Goal: Contribute content: Contribute content

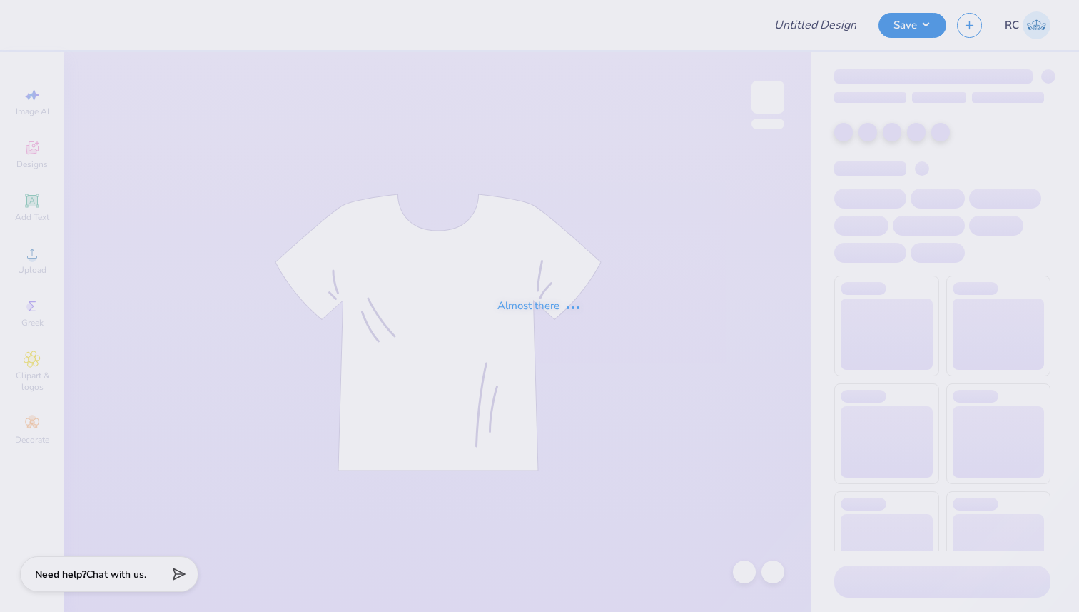
type input "Pink Embroidery"
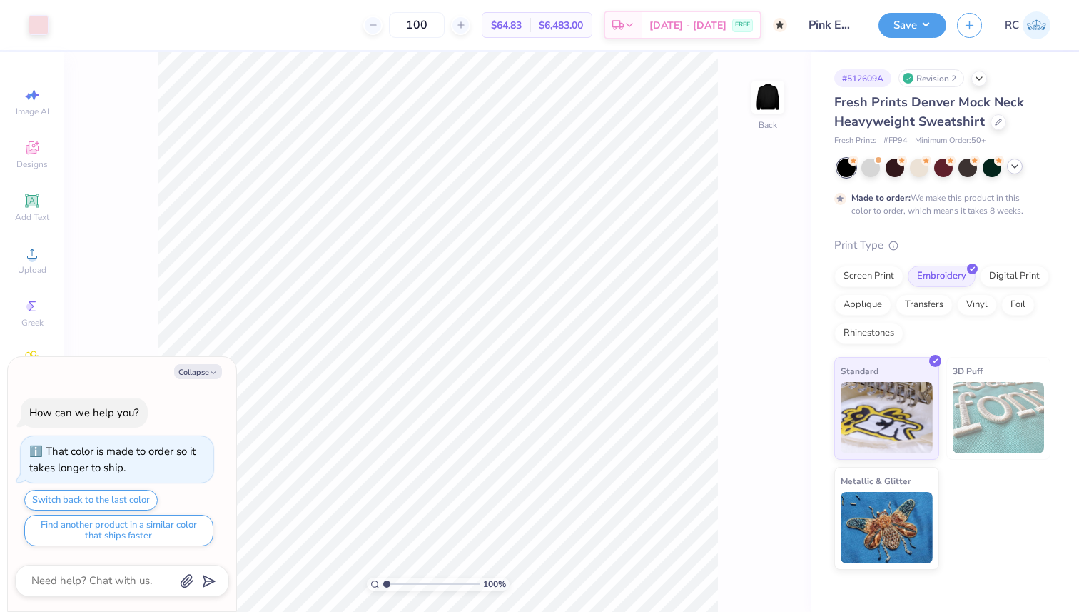
click at [1018, 163] on icon at bounding box center [1014, 166] width 11 height 11
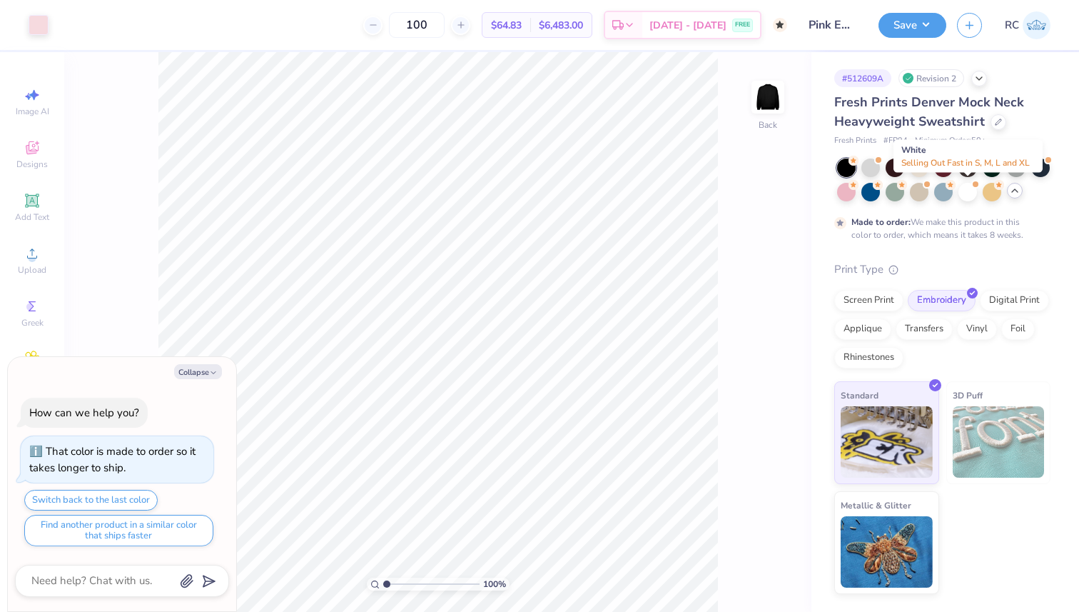
drag, startPoint x: 965, startPoint y: 193, endPoint x: 957, endPoint y: 194, distance: 7.9
click at [965, 193] on div at bounding box center [967, 192] width 19 height 19
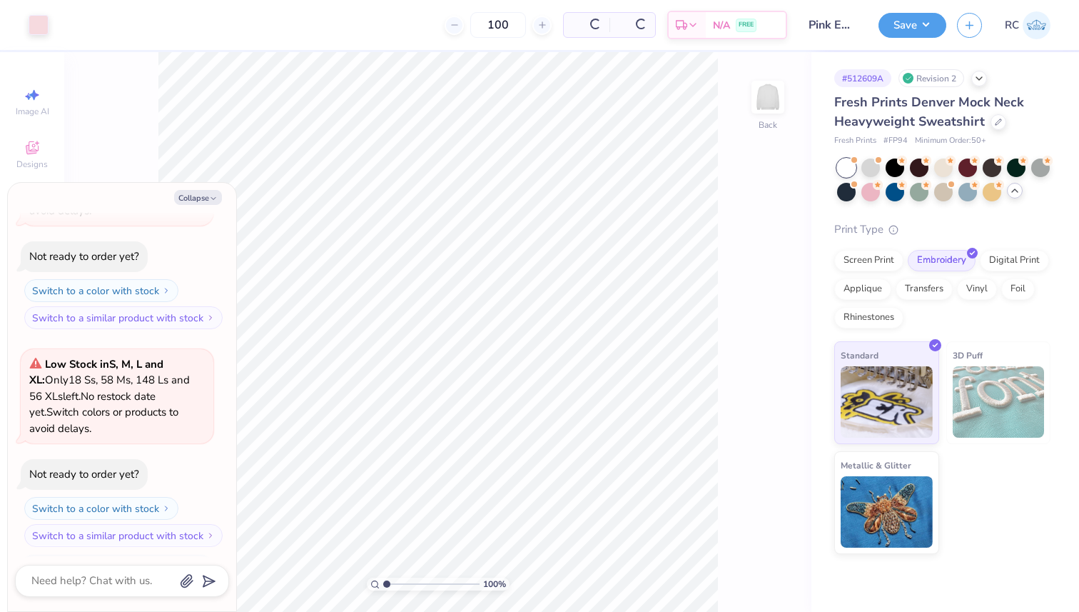
scroll to position [348, 0]
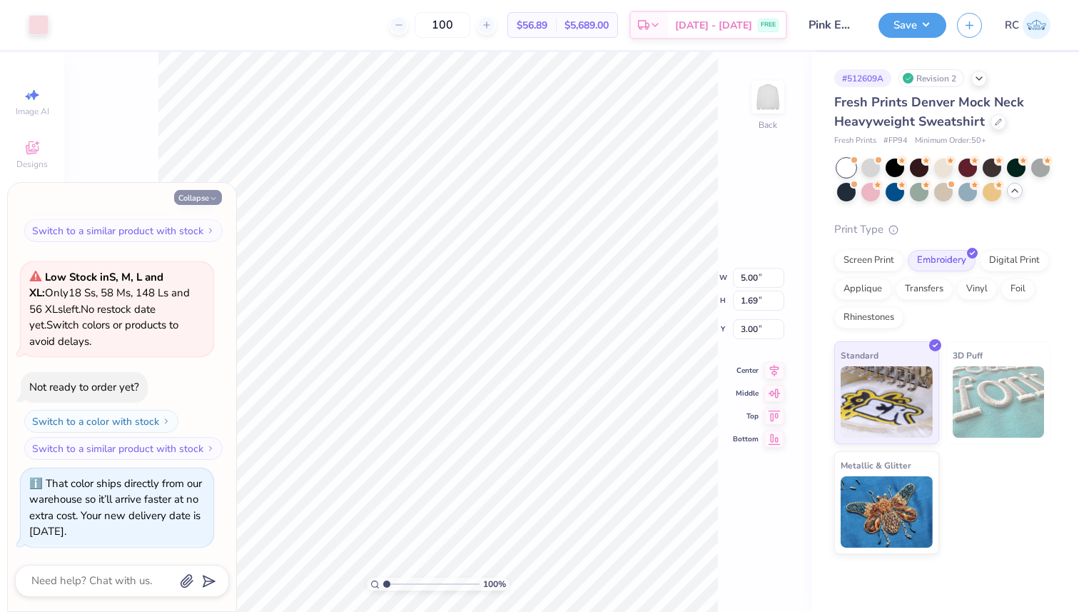
click at [198, 192] on button "Collapse" at bounding box center [198, 197] width 48 height 15
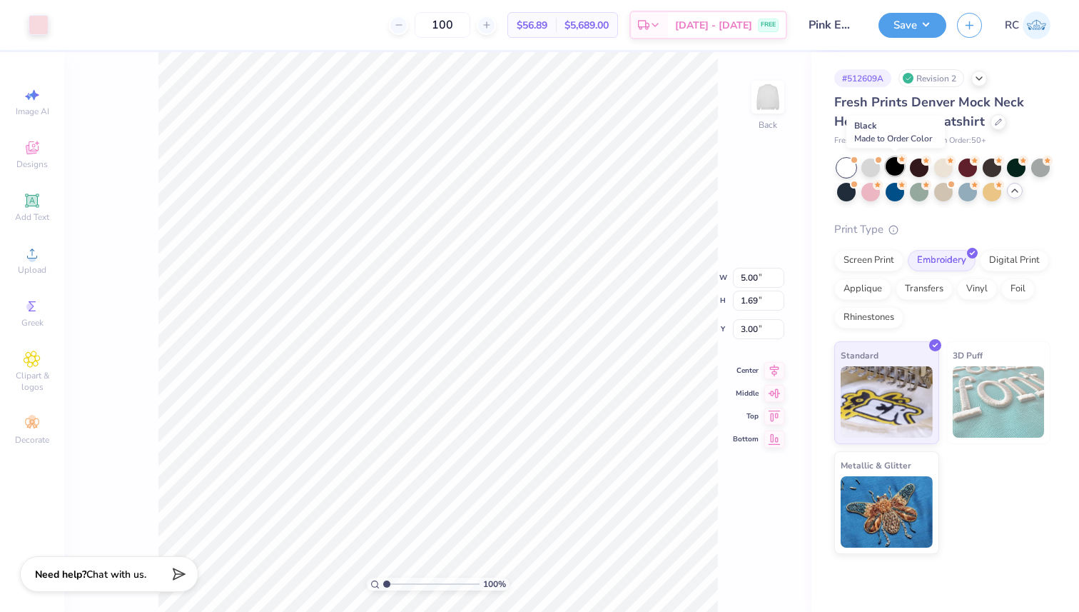
click at [891, 168] on div at bounding box center [895, 166] width 19 height 19
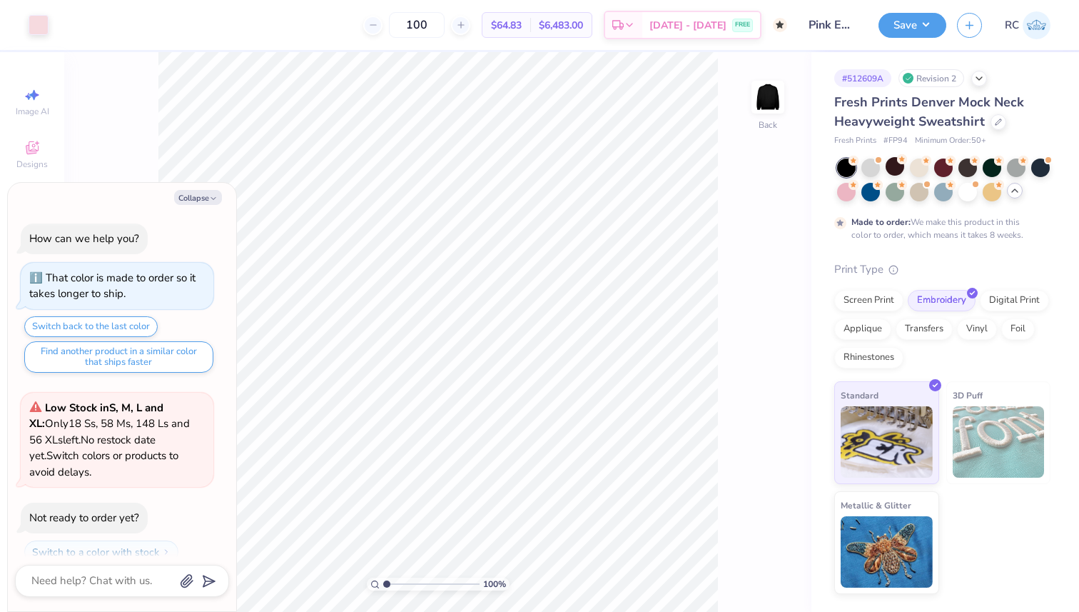
scroll to position [483, 0]
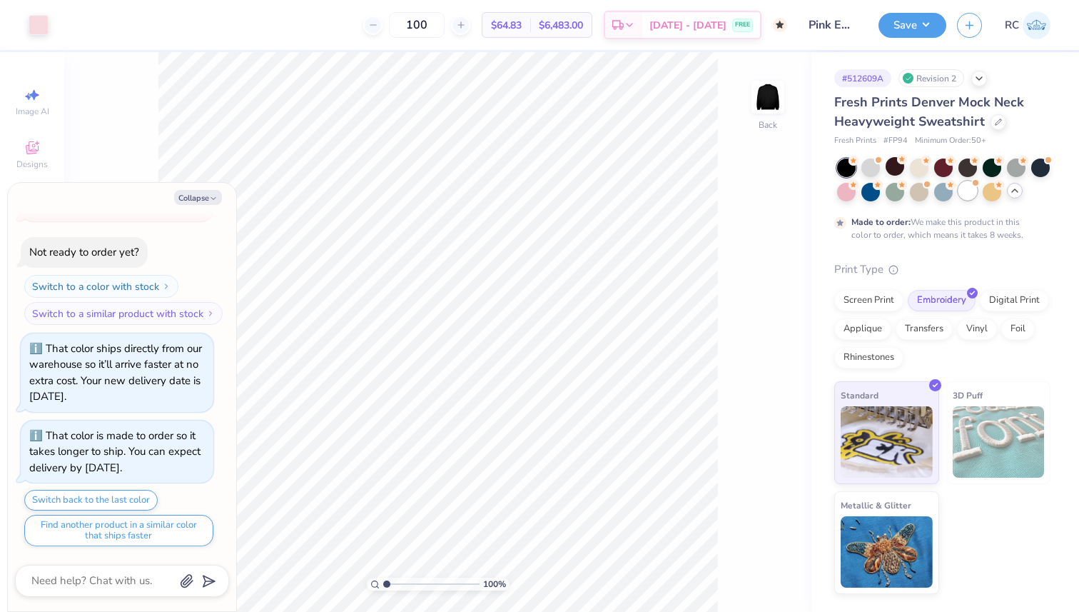
click at [973, 188] on div at bounding box center [967, 190] width 19 height 19
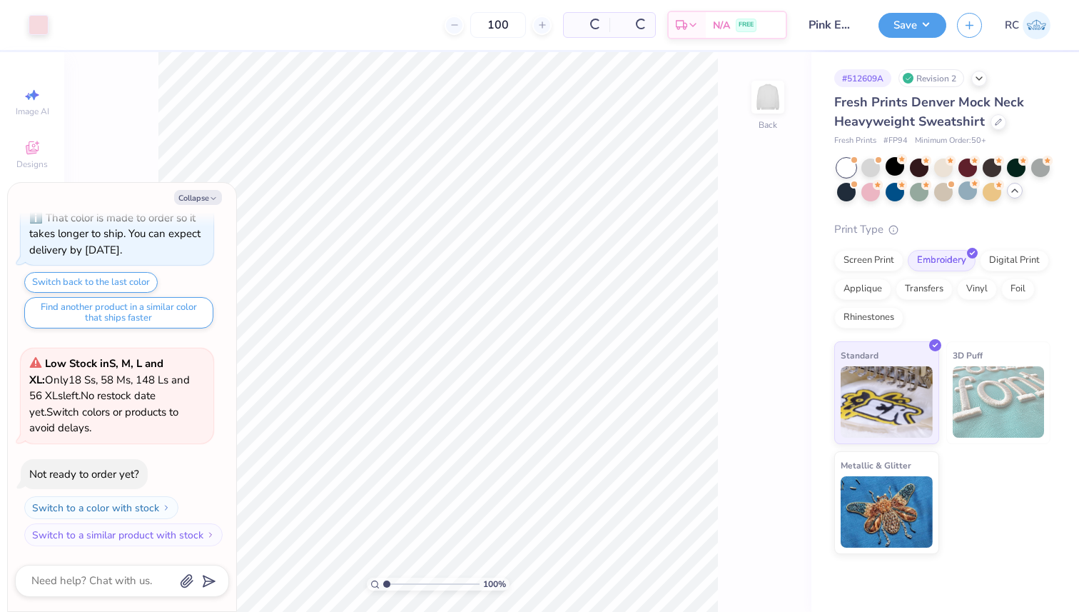
scroll to position [788, 0]
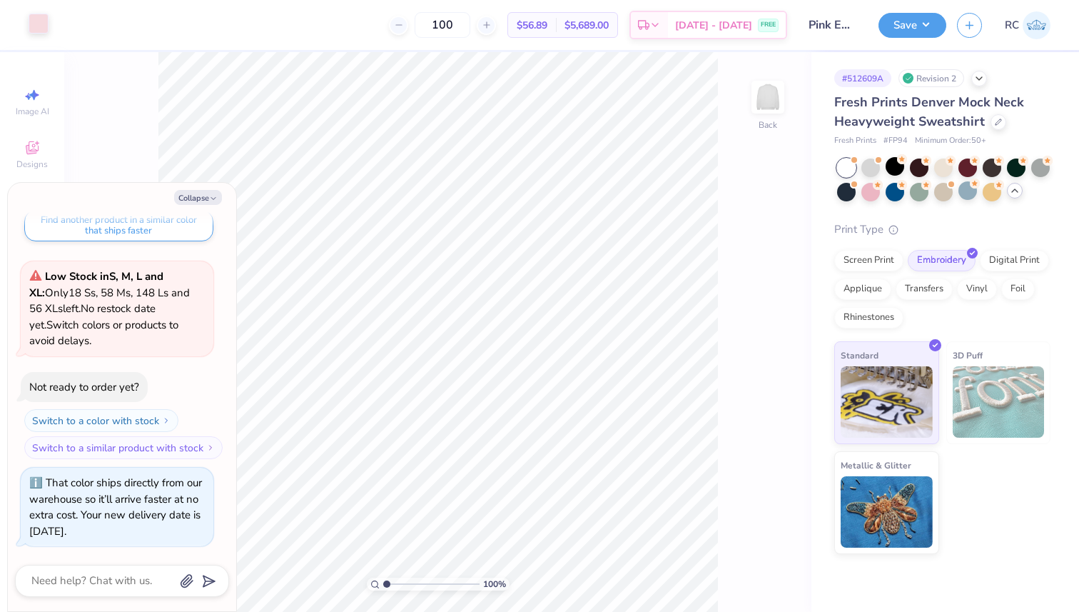
click at [45, 29] on div at bounding box center [39, 24] width 20 height 20
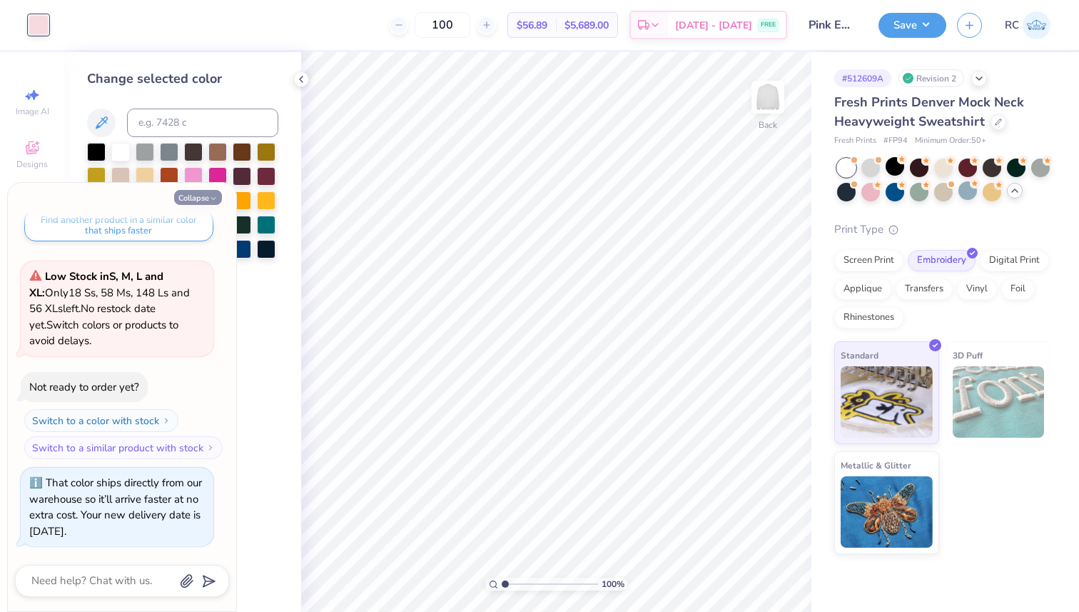
click at [192, 196] on button "Collapse" at bounding box center [198, 197] width 48 height 15
type textarea "x"
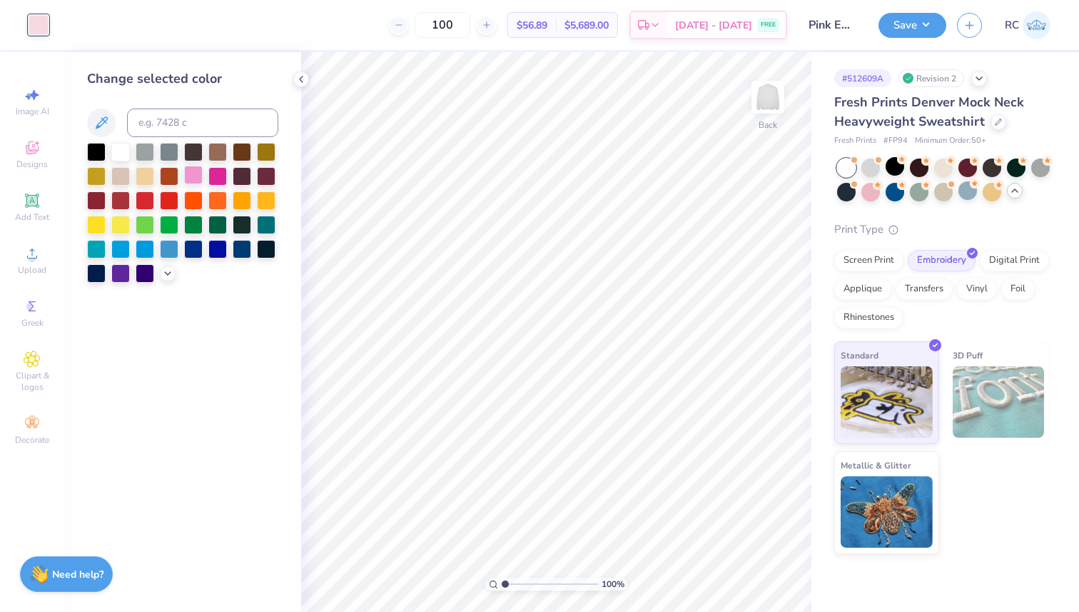
click at [190, 173] on div at bounding box center [193, 175] width 19 height 19
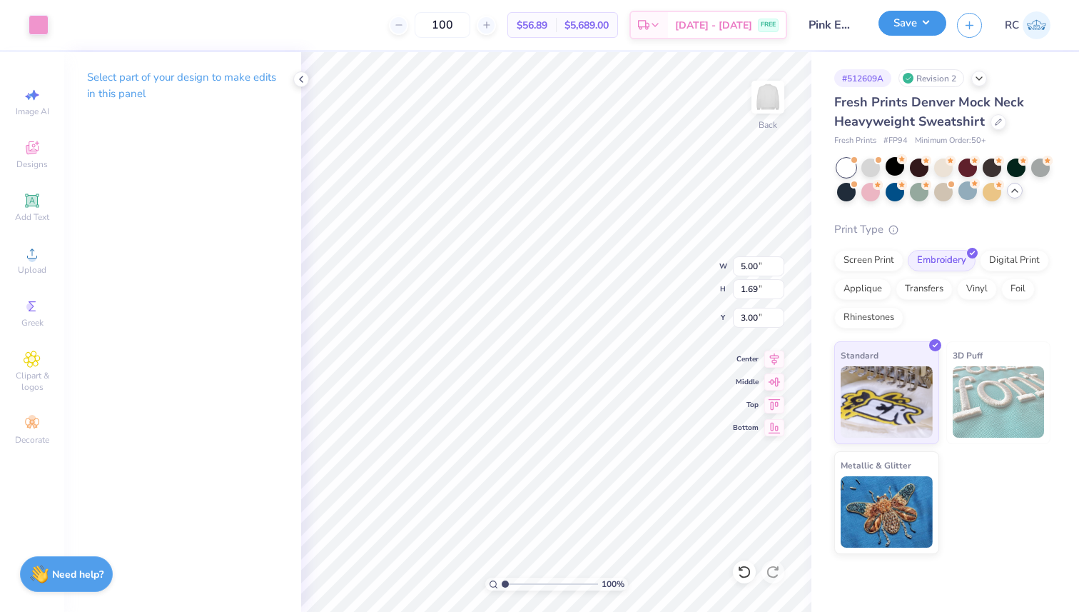
click at [912, 20] on button "Save" at bounding box center [912, 23] width 68 height 25
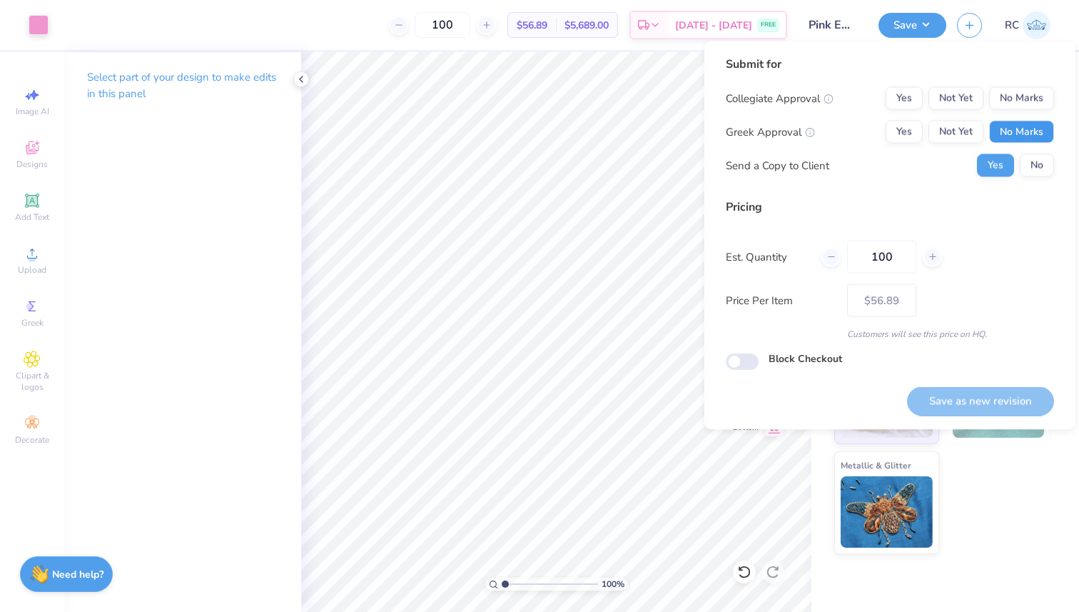
click at [1026, 123] on button "No Marks" at bounding box center [1021, 132] width 65 height 23
click at [1020, 99] on button "No Marks" at bounding box center [1021, 98] width 65 height 23
click at [1043, 168] on button "No" at bounding box center [1037, 165] width 34 height 23
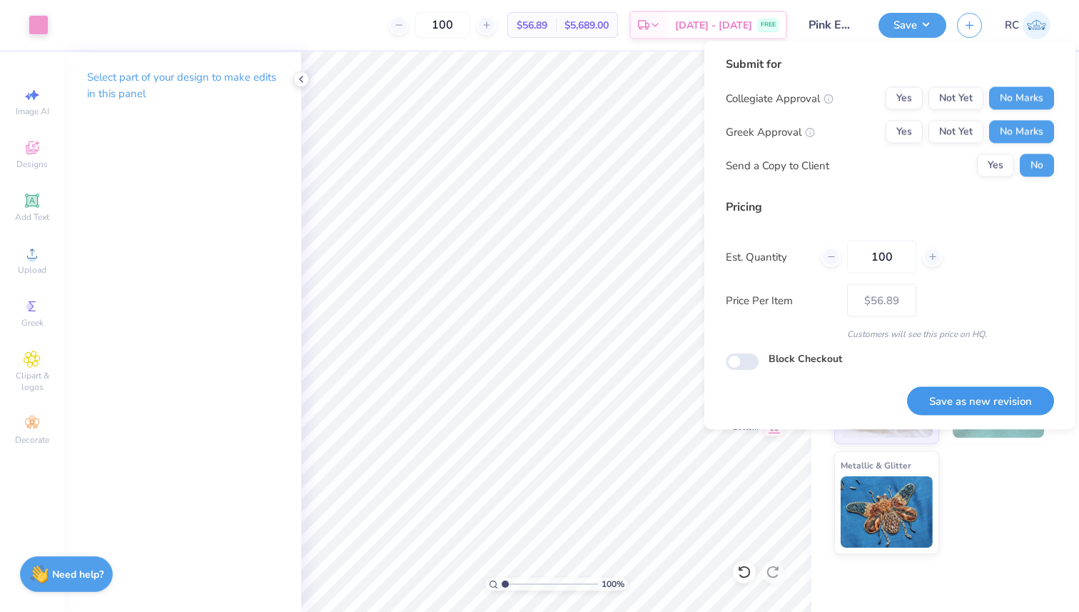
click at [984, 406] on button "Save as new revision" at bounding box center [980, 400] width 147 height 29
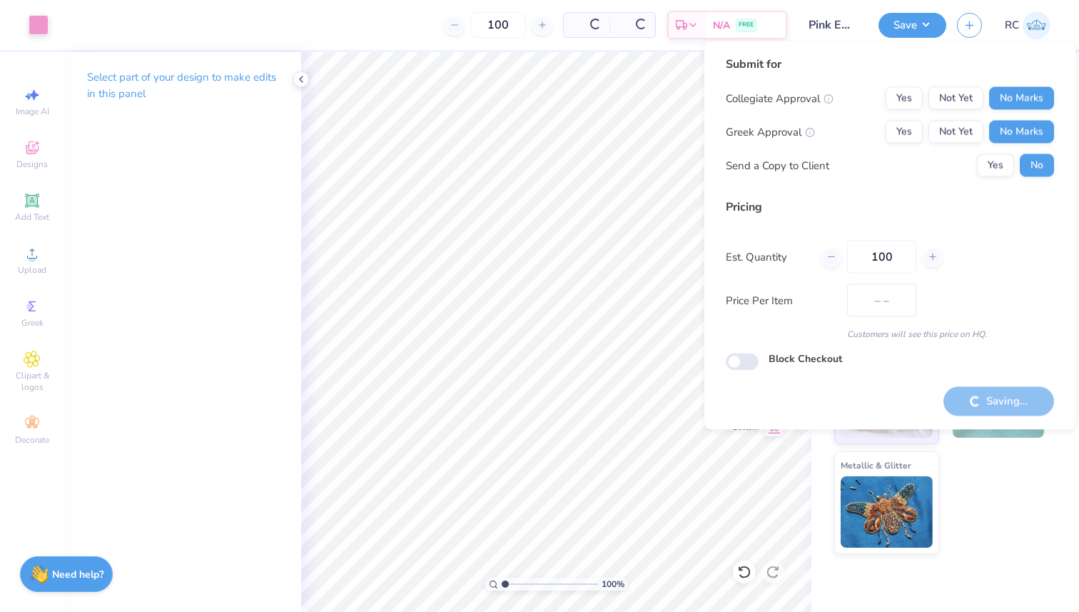
type input "$56.89"
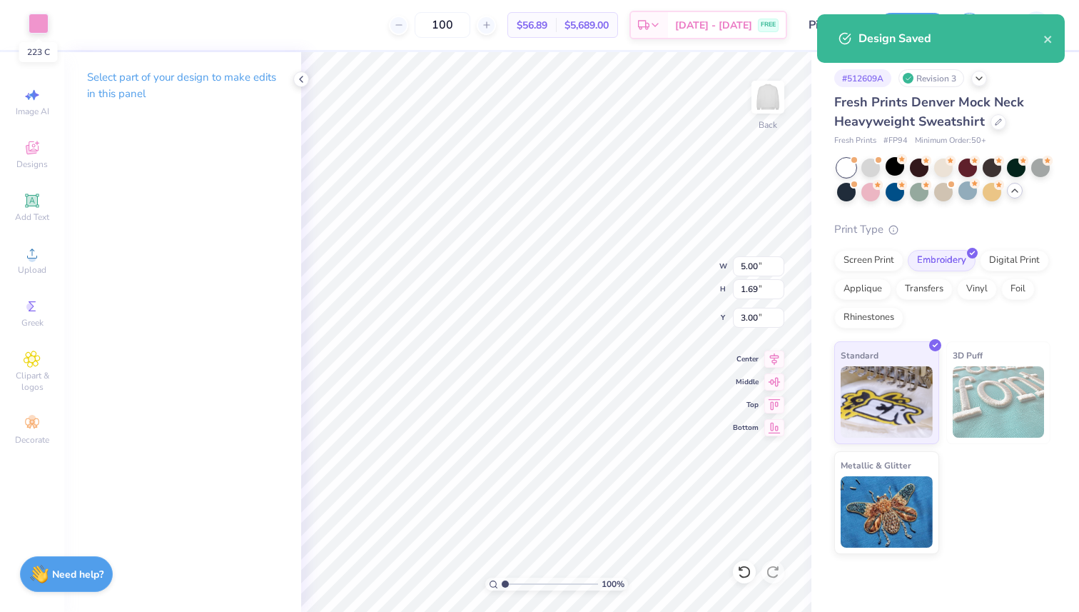
click at [36, 20] on div at bounding box center [39, 24] width 20 height 20
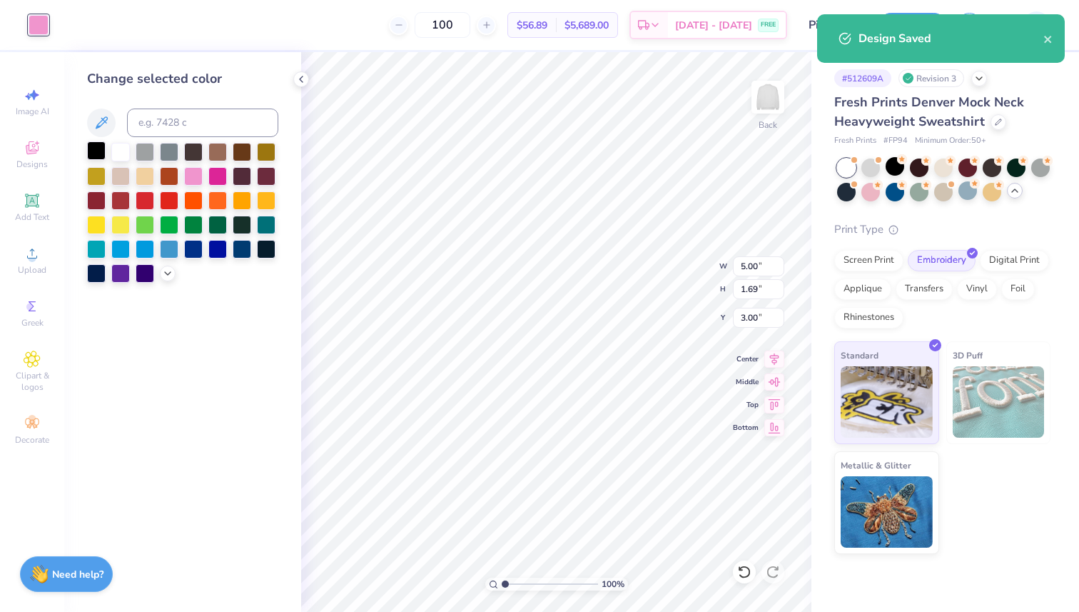
click at [85, 143] on div "Change selected color" at bounding box center [182, 331] width 237 height 559
click at [93, 149] on div at bounding box center [96, 150] width 19 height 19
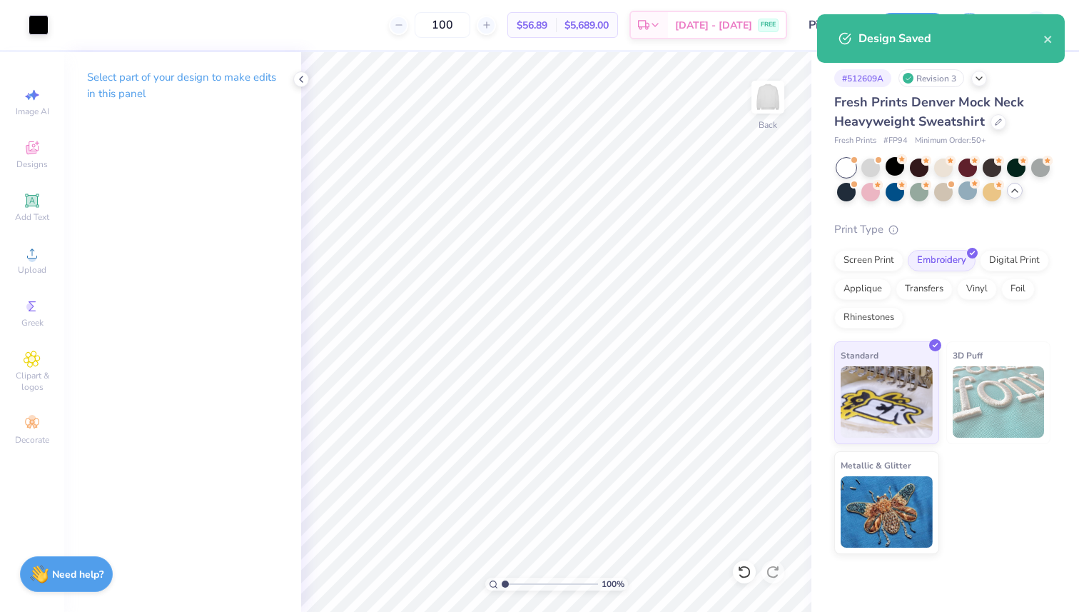
click at [1053, 42] on div "Design Saved" at bounding box center [940, 43] width 253 height 65
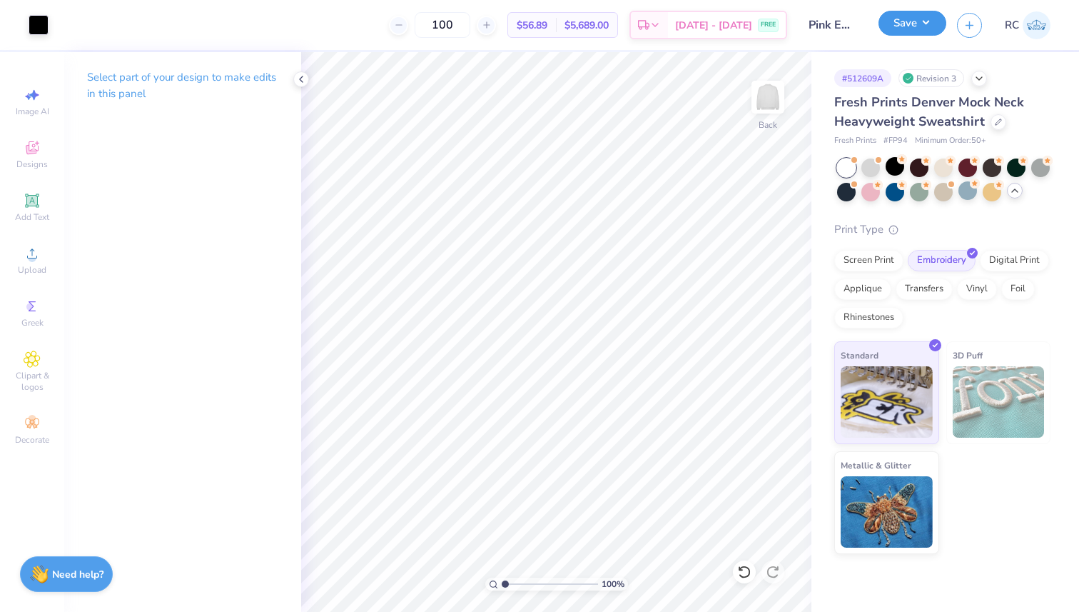
click at [926, 26] on button "Save" at bounding box center [912, 23] width 68 height 25
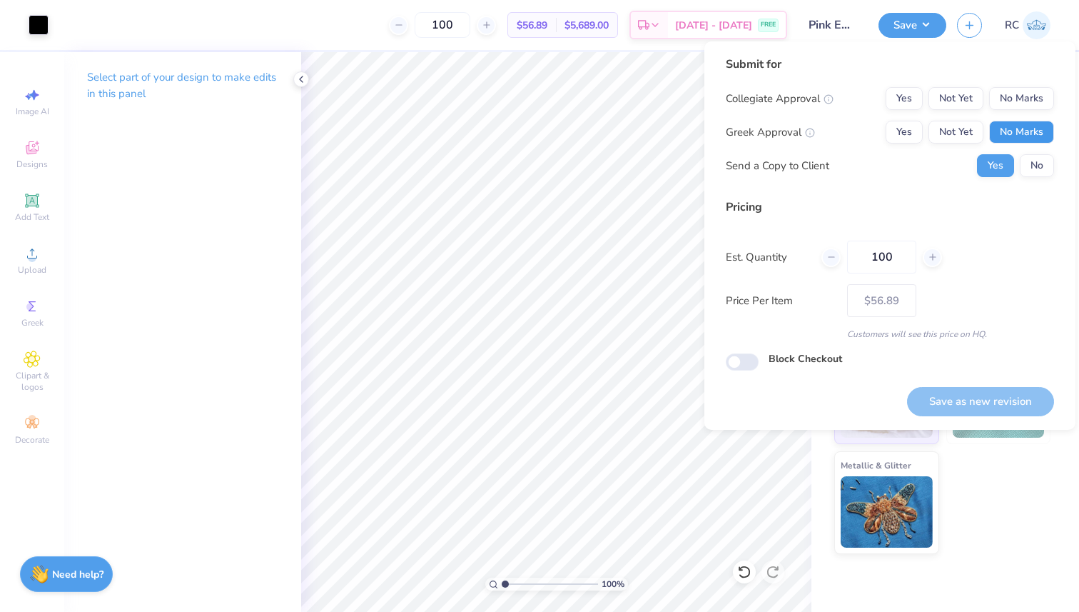
click at [1018, 128] on button "No Marks" at bounding box center [1021, 132] width 65 height 23
click at [1019, 98] on button "No Marks" at bounding box center [1021, 98] width 65 height 23
click at [1028, 165] on button "No" at bounding box center [1037, 165] width 34 height 23
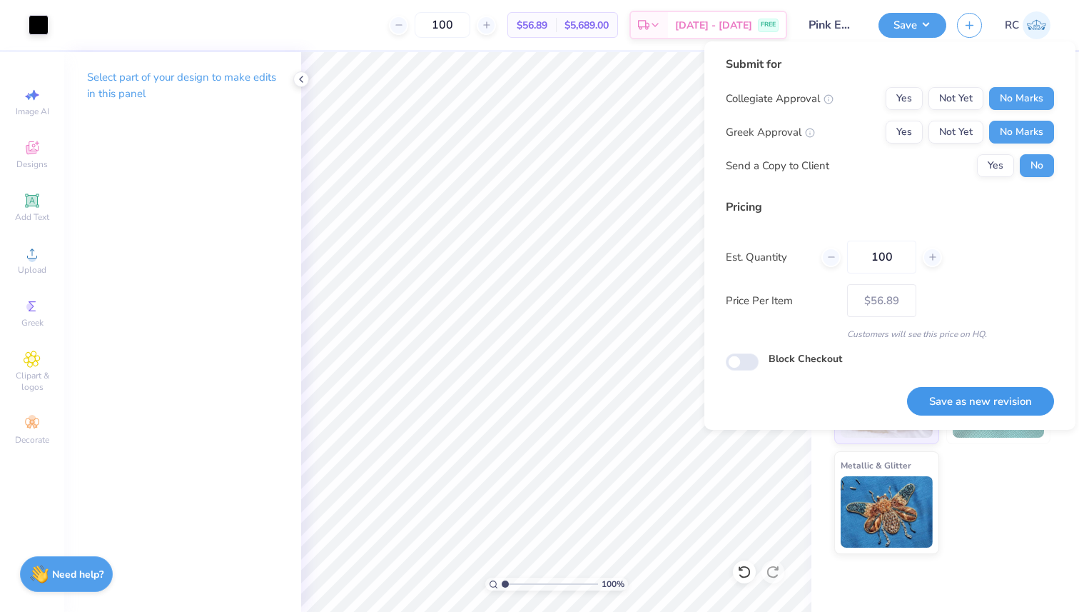
click at [974, 397] on button "Save as new revision" at bounding box center [980, 401] width 147 height 29
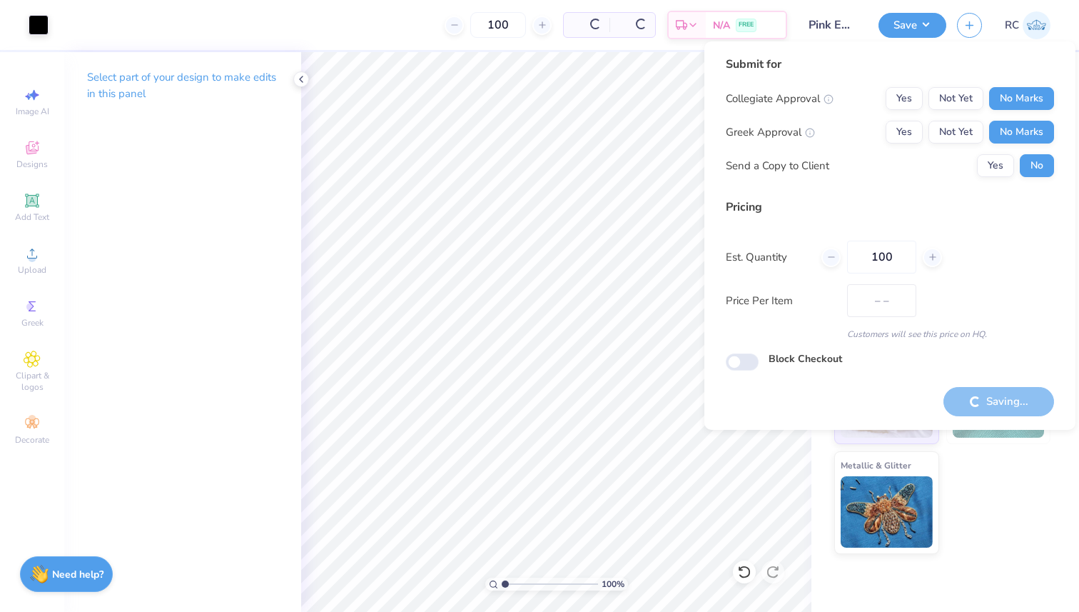
type input "$56.89"
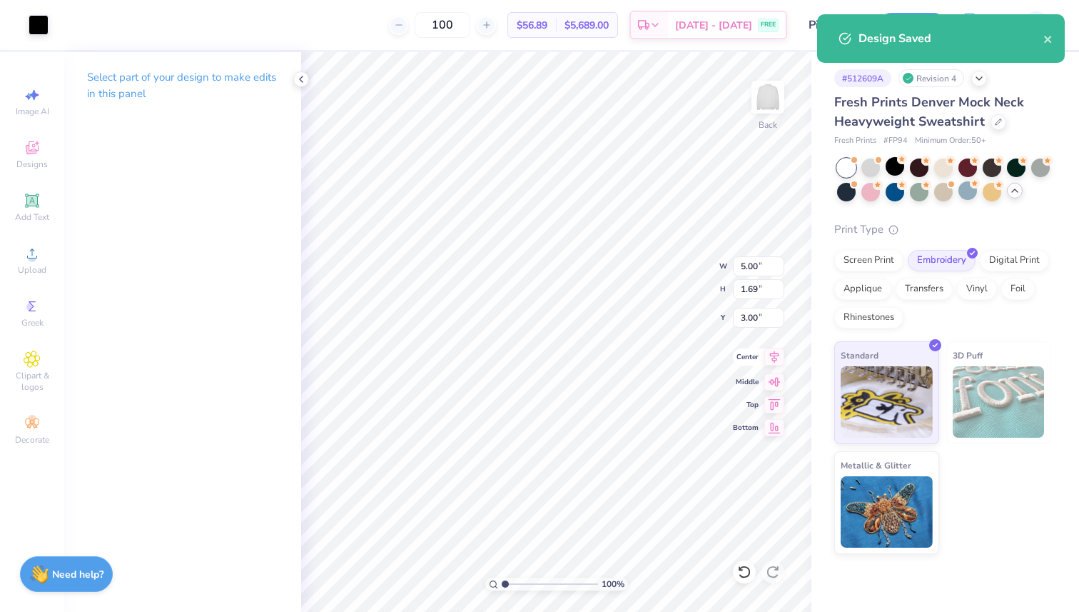
click at [774, 360] on icon at bounding box center [774, 356] width 9 height 12
